Goal: Task Accomplishment & Management: Manage account settings

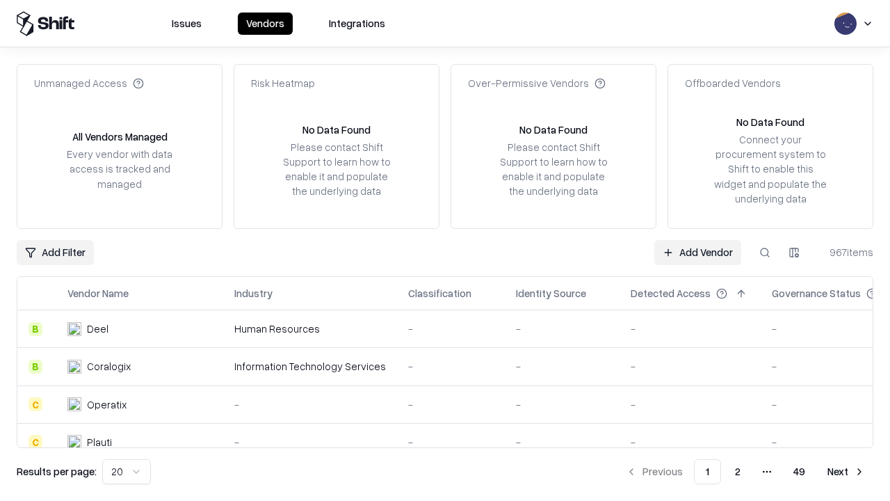
click at [697, 252] on link "Add Vendor" at bounding box center [697, 252] width 87 height 25
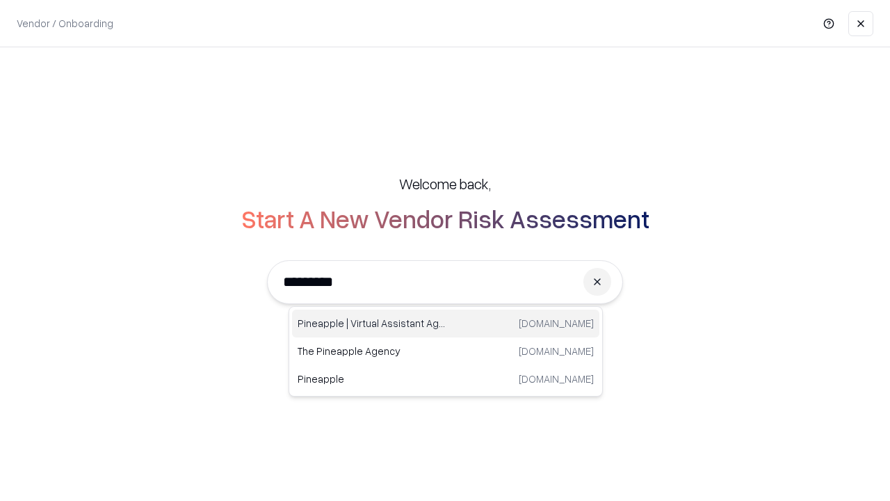
click at [446, 323] on div "Pineapple | Virtual Assistant Agency [DOMAIN_NAME]" at bounding box center [445, 323] width 307 height 28
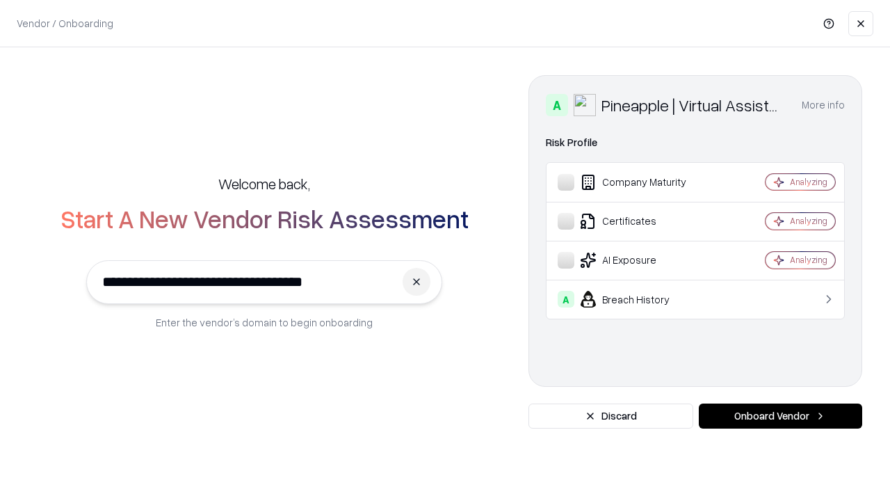
type input "**********"
click at [780, 416] on button "Onboard Vendor" at bounding box center [780, 415] width 163 height 25
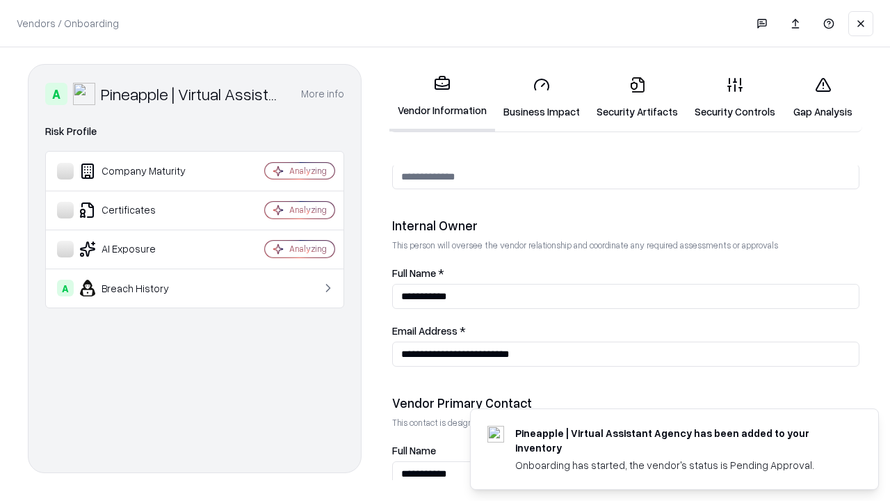
scroll to position [720, 0]
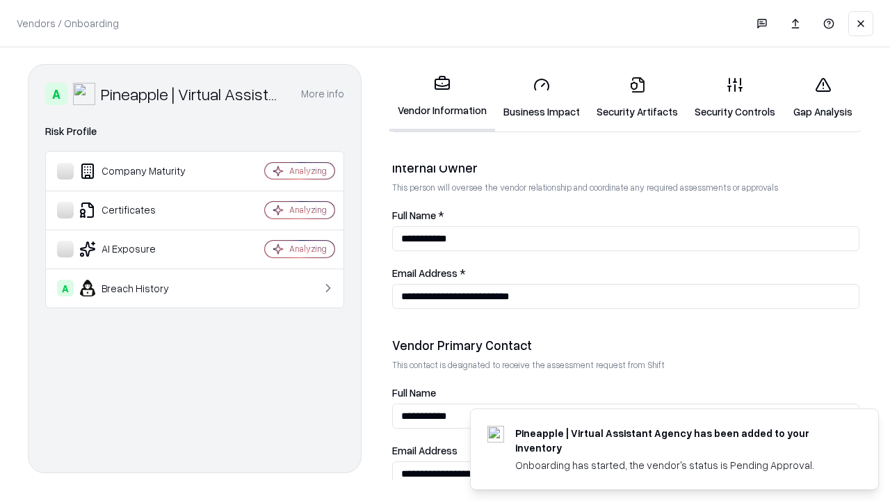
click at [542, 97] on link "Business Impact" at bounding box center [541, 97] width 93 height 65
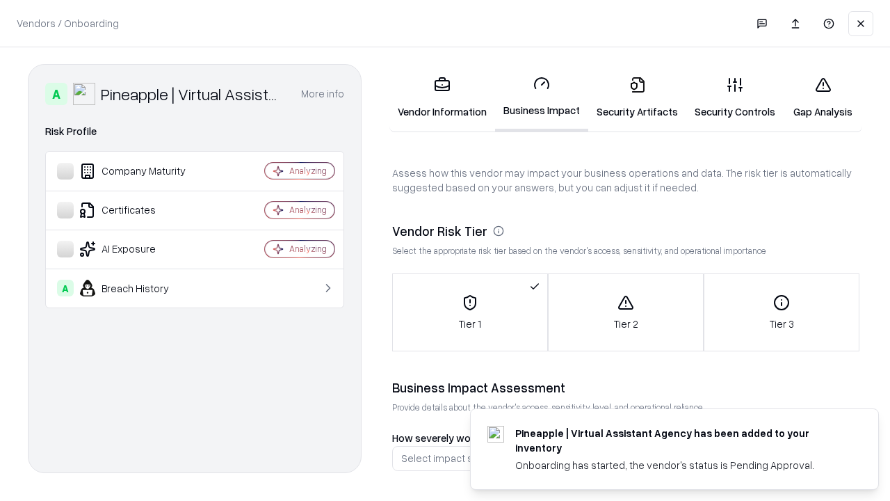
click at [823, 97] on link "Gap Analysis" at bounding box center [823, 97] width 79 height 65
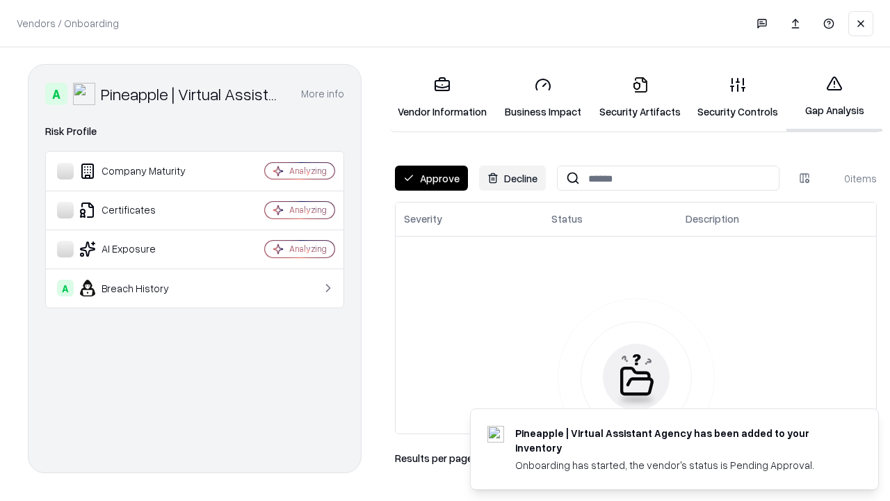
click at [431, 178] on button "Approve" at bounding box center [431, 177] width 73 height 25
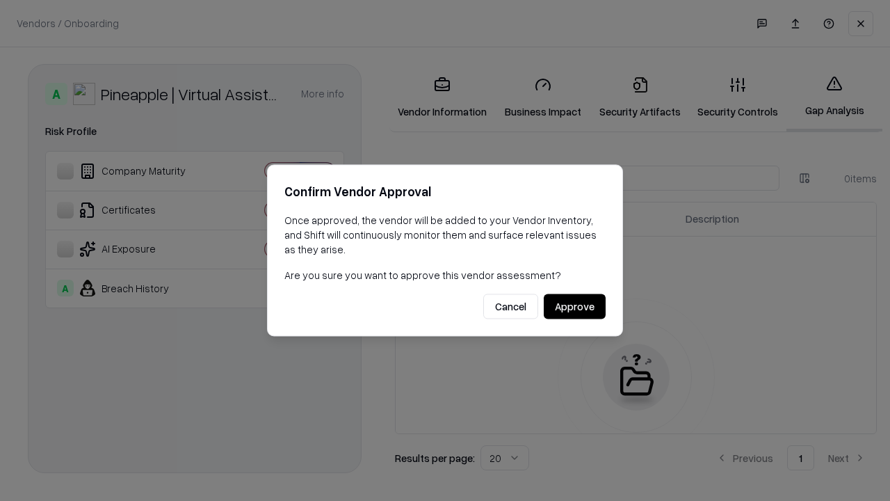
click at [574, 306] on button "Approve" at bounding box center [575, 306] width 62 height 25
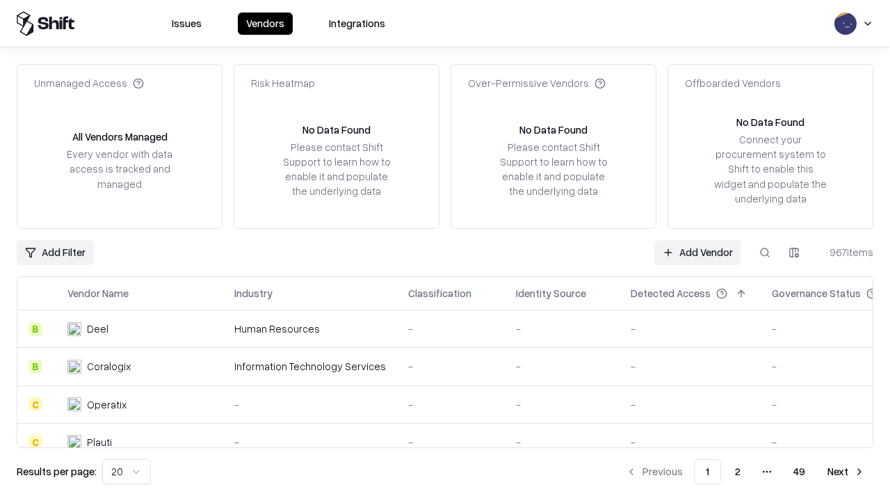
type input "**********"
click at [697, 252] on link "Add Vendor" at bounding box center [697, 252] width 87 height 25
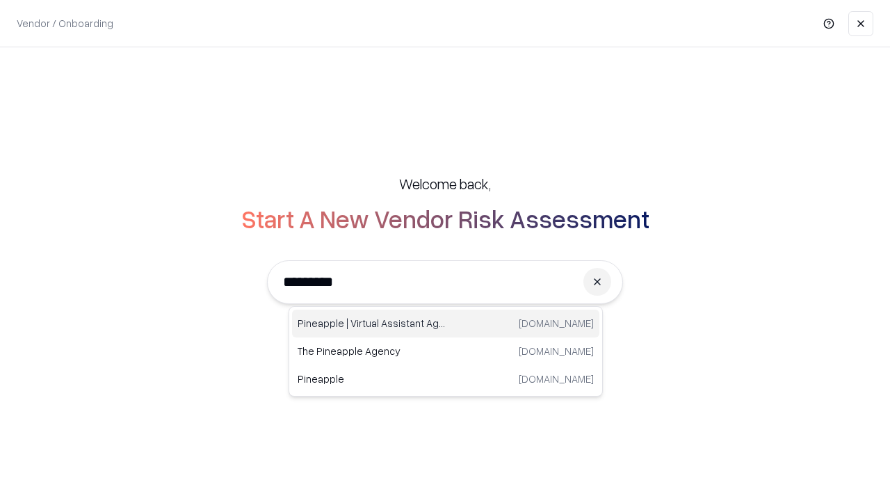
click at [446, 323] on div "Pineapple | Virtual Assistant Agency [DOMAIN_NAME]" at bounding box center [445, 323] width 307 height 28
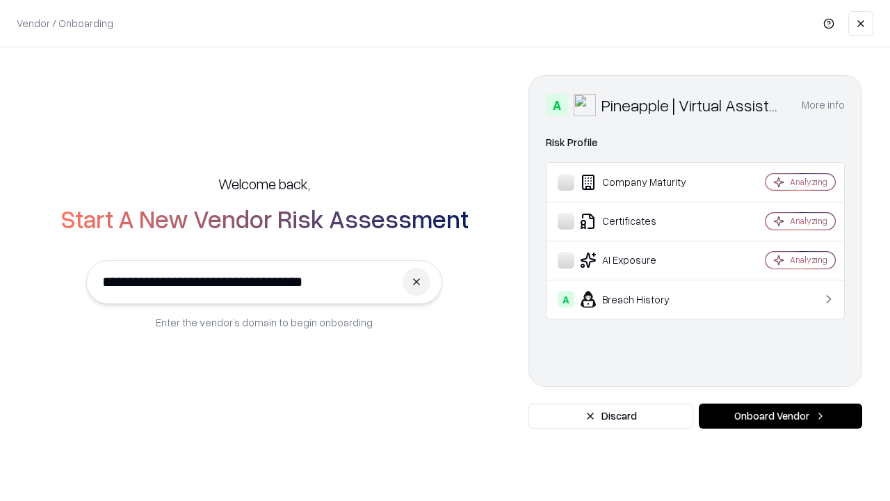
type input "**********"
click at [780, 416] on button "Onboard Vendor" at bounding box center [780, 415] width 163 height 25
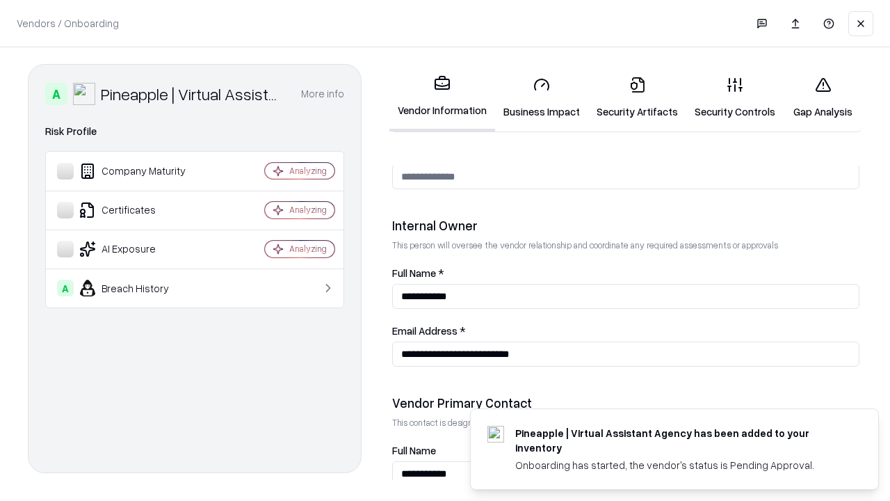
scroll to position [720, 0]
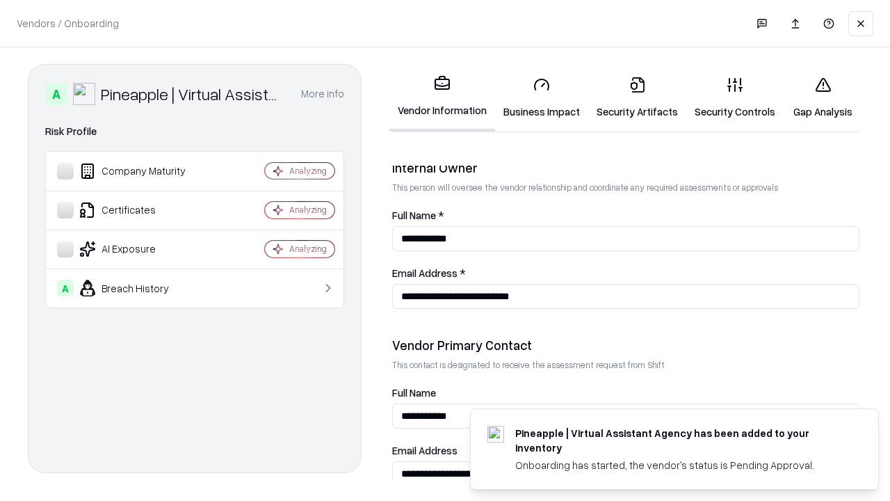
click at [823, 97] on link "Gap Analysis" at bounding box center [823, 97] width 79 height 65
